Goal: Find specific page/section: Find specific page/section

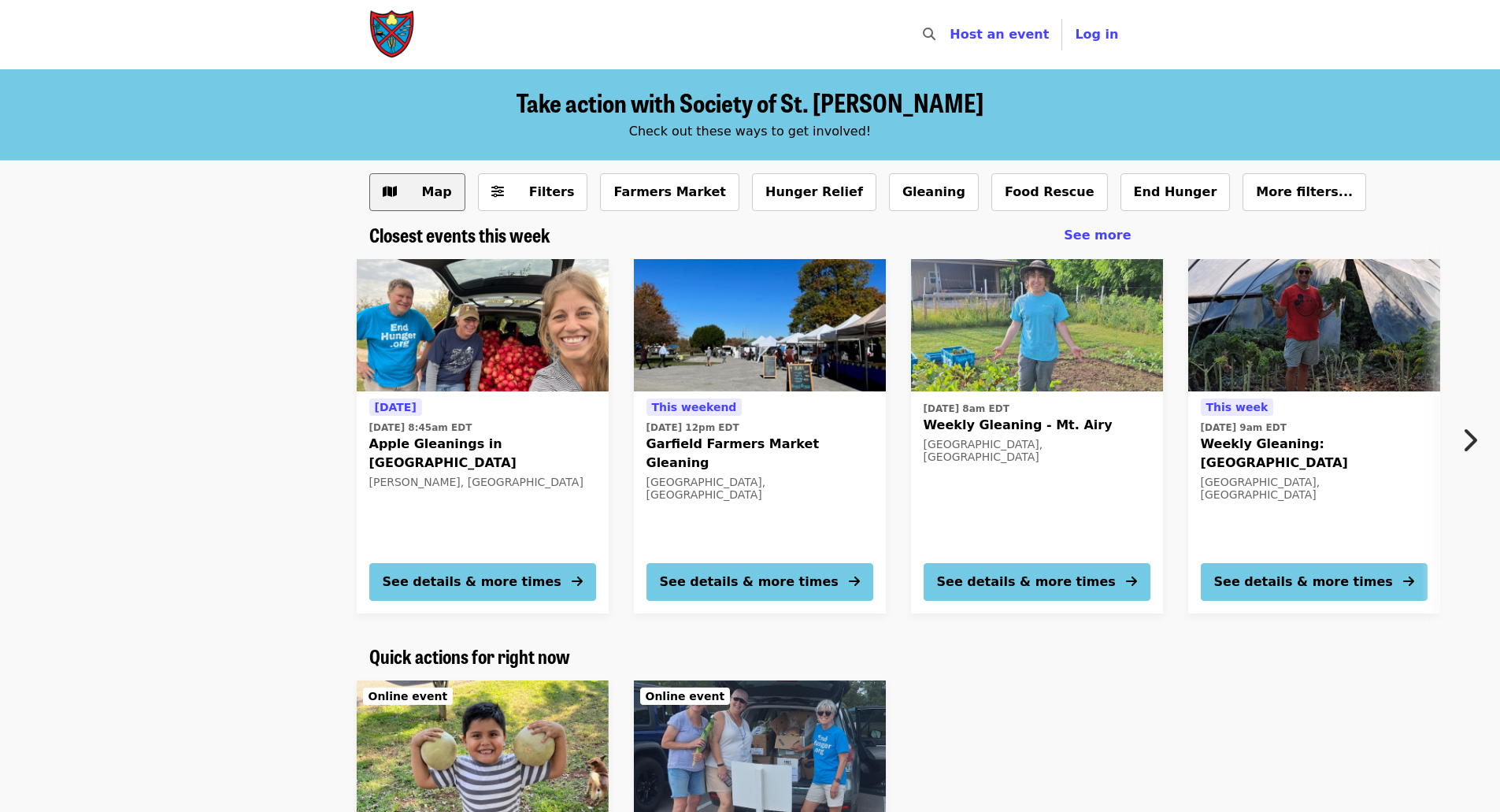
click at [428, 196] on span "Map" at bounding box center [437, 192] width 30 height 15
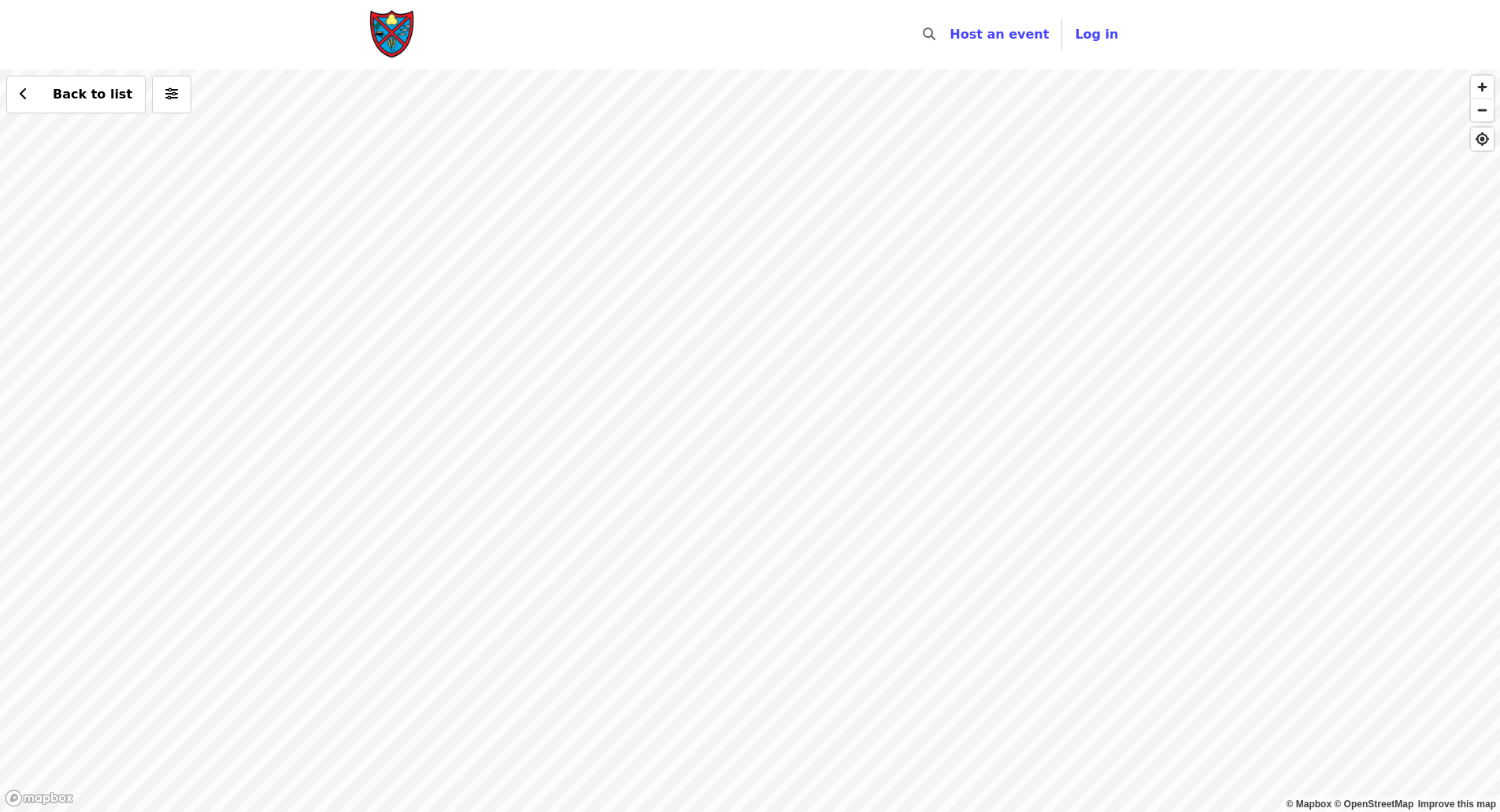
drag, startPoint x: 839, startPoint y: 256, endPoint x: 927, endPoint y: 320, distance: 108.8
click at [927, 320] on div "Back to list" at bounding box center [750, 440] width 1500 height 742
drag, startPoint x: 753, startPoint y: 393, endPoint x: 1327, endPoint y: 445, distance: 576.4
click at [1327, 445] on div "Back to list" at bounding box center [750, 440] width 1500 height 742
click at [23, 100] on icon "chevron-left icon" at bounding box center [23, 94] width 8 height 15
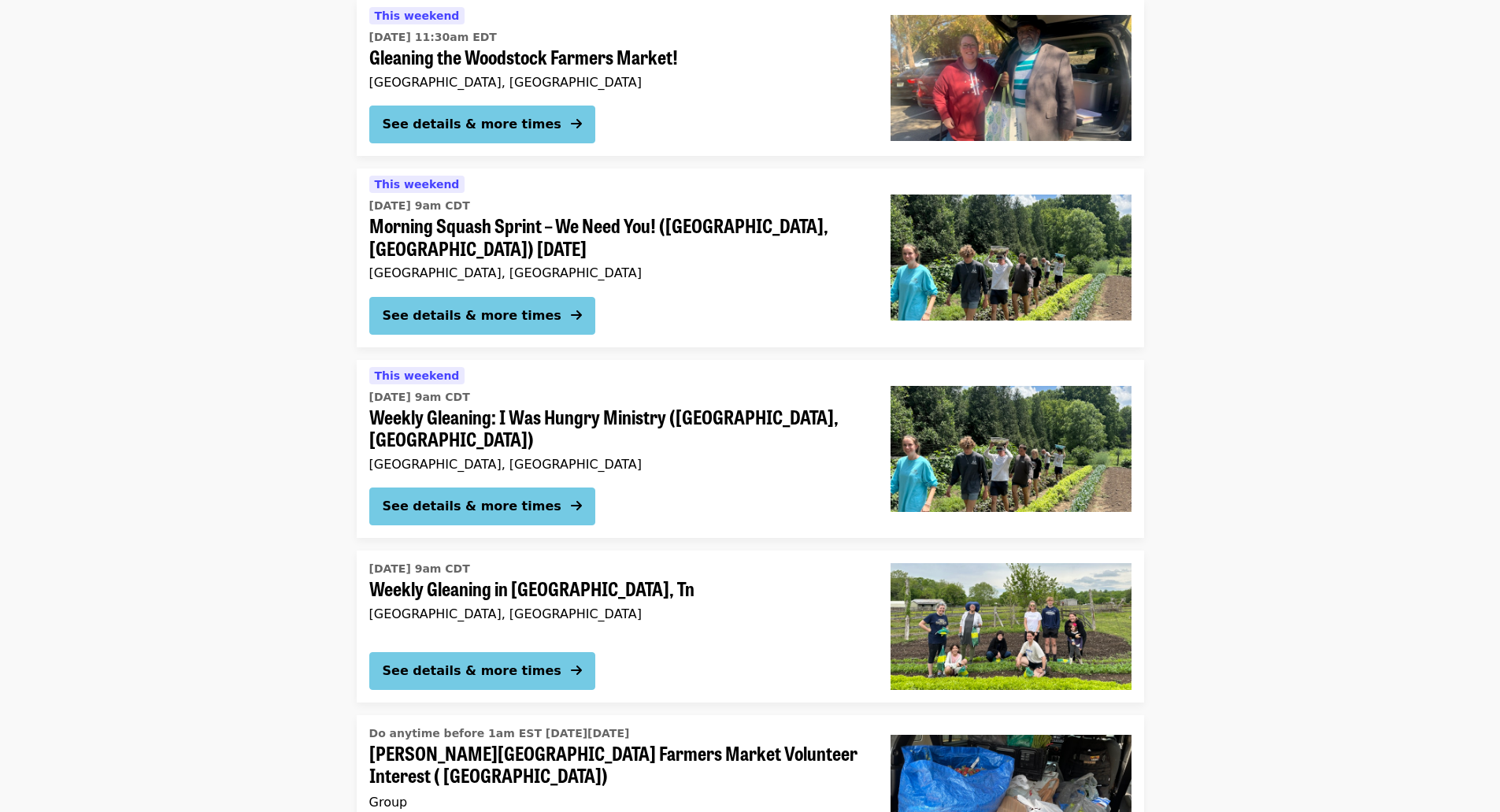
scroll to position [3621, 0]
